Goal: Find specific page/section: Find specific page/section

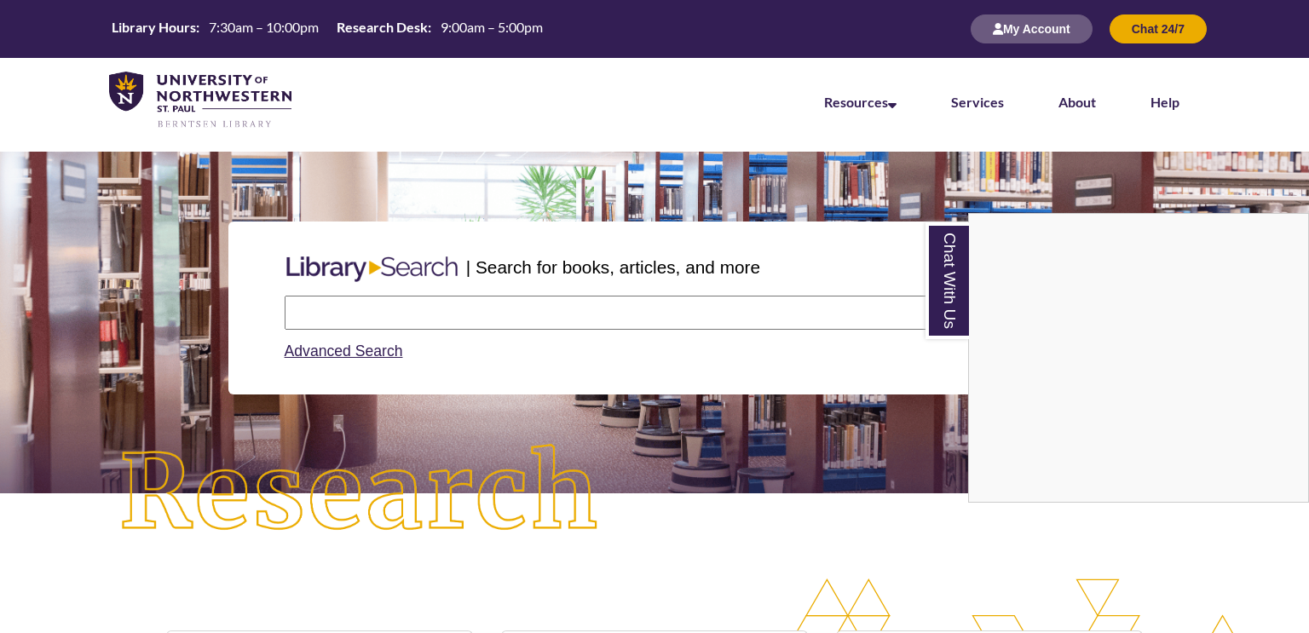
click at [547, 322] on div "Chat With Us" at bounding box center [654, 316] width 1309 height 633
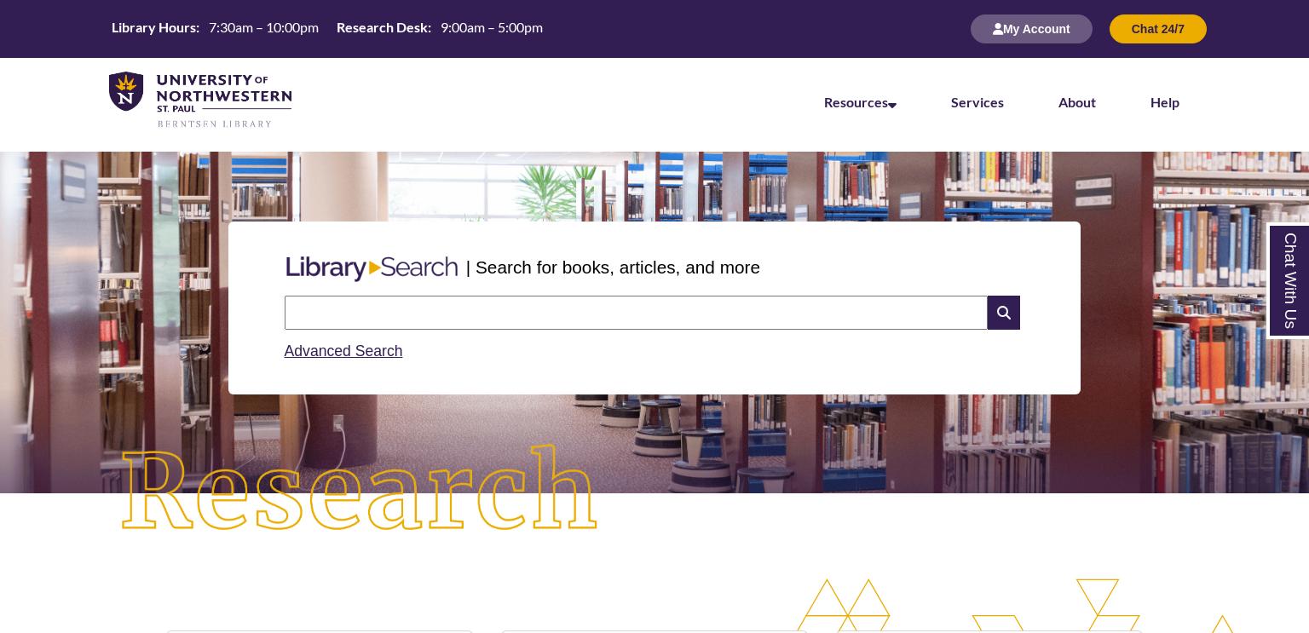
click at [547, 322] on input "text" at bounding box center [636, 313] width 703 height 34
type input "**********"
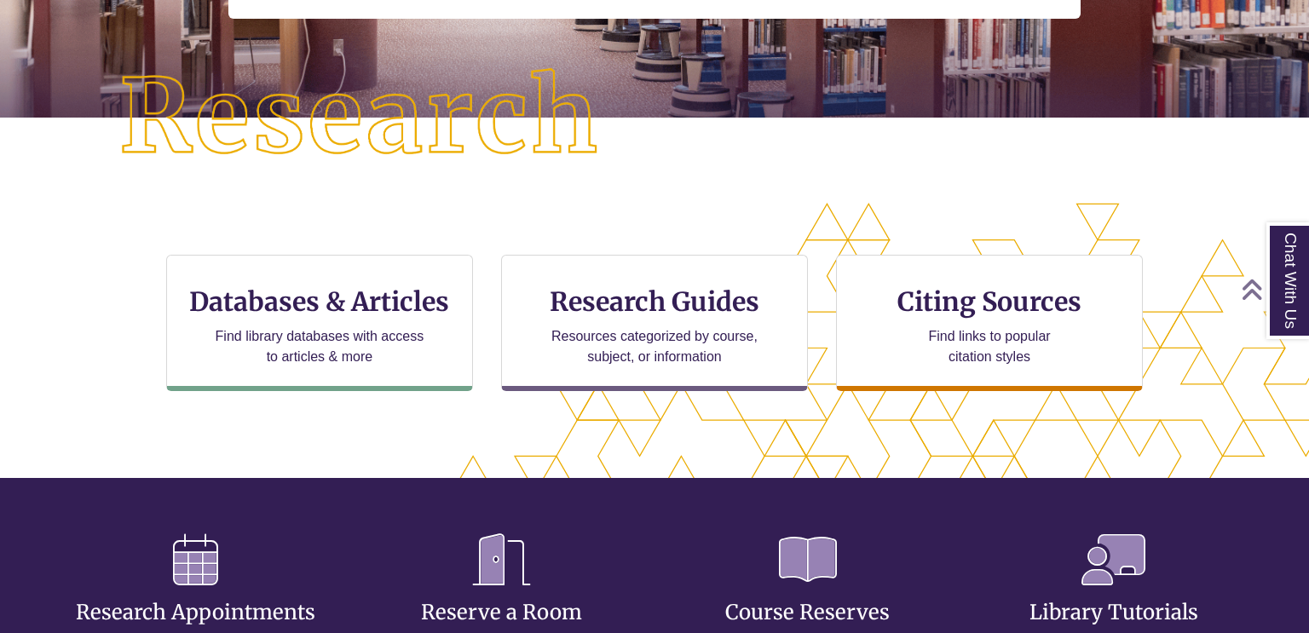
scroll to position [409, 1163]
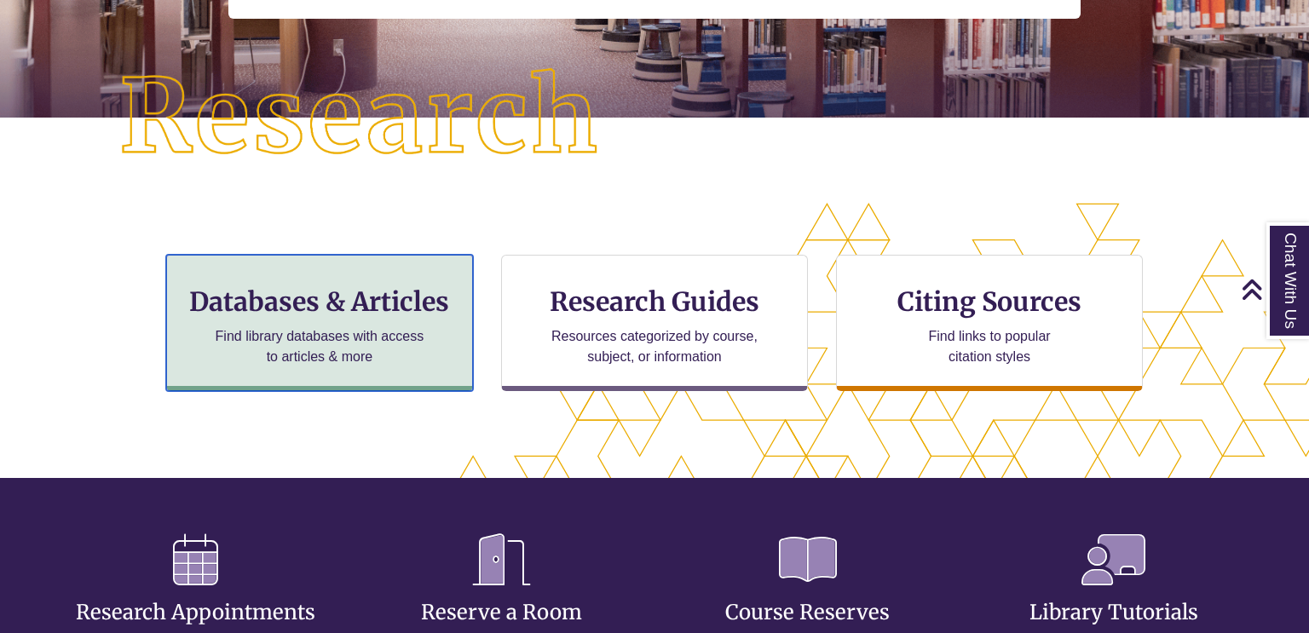
click at [456, 291] on h3 "Databases & Articles" at bounding box center [320, 301] width 278 height 32
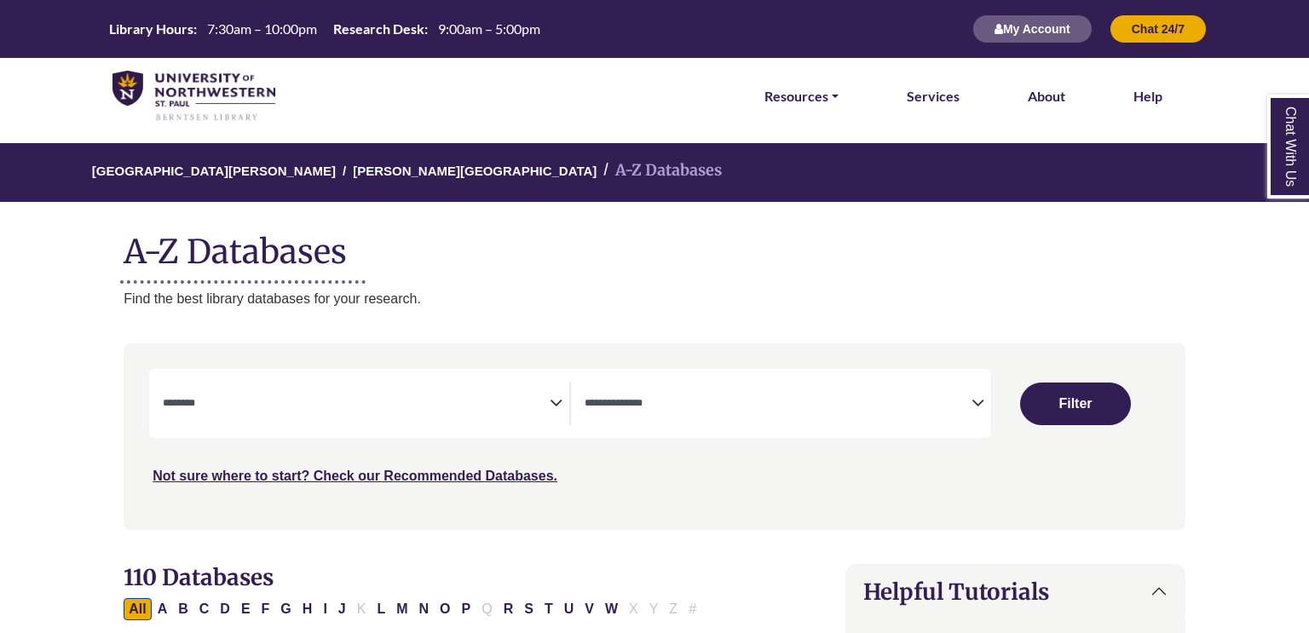
select select "Database Subject Filter"
select select "Database Types Filter"
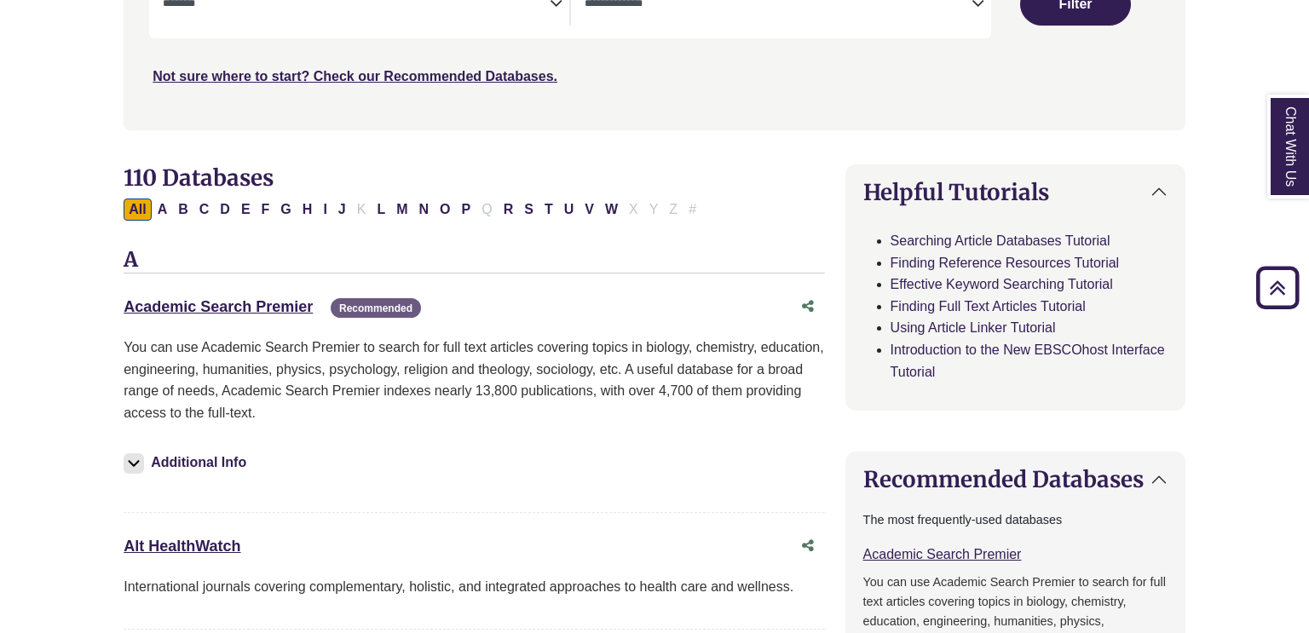
scroll to position [401, 0]
click at [257, 309] on link "Academic Search Premier This link opens in a new window" at bounding box center [218, 305] width 189 height 17
